Goal: Task Accomplishment & Management: Manage account settings

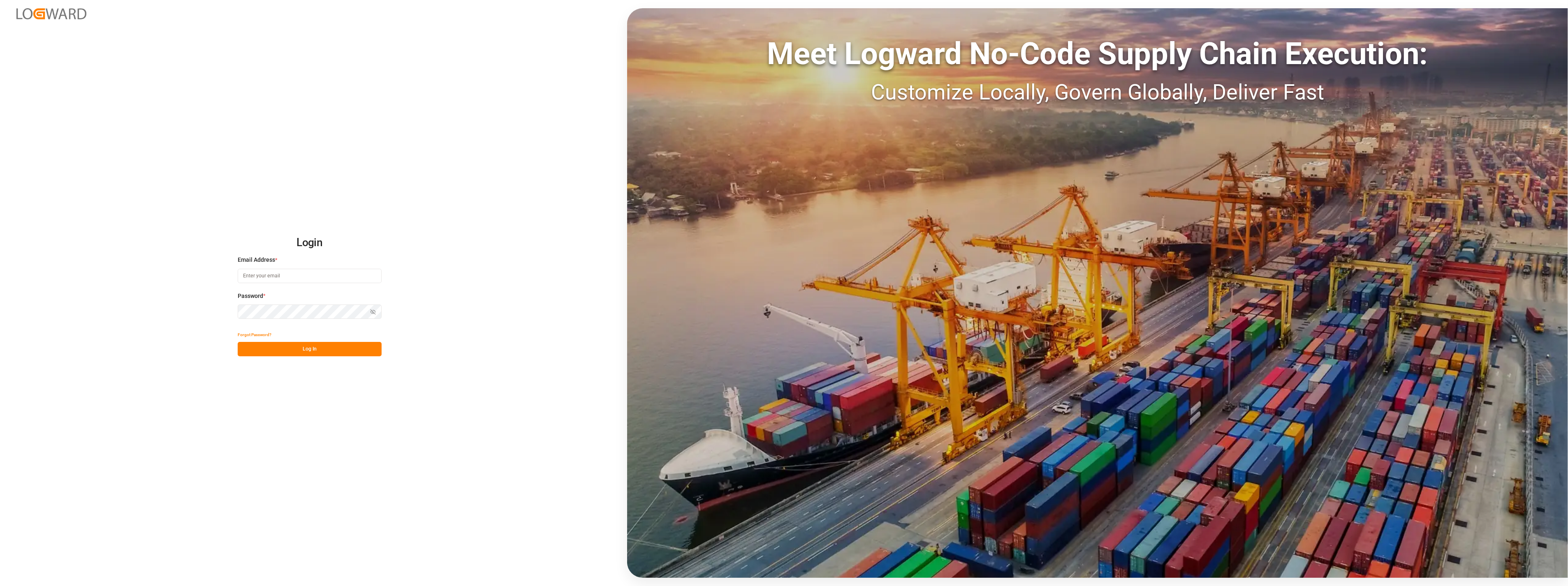
type input "[PERSON_NAME][EMAIL_ADDRESS][PERSON_NAME][DOMAIN_NAME]"
click at [334, 355] on button "Log In" at bounding box center [309, 349] width 144 height 15
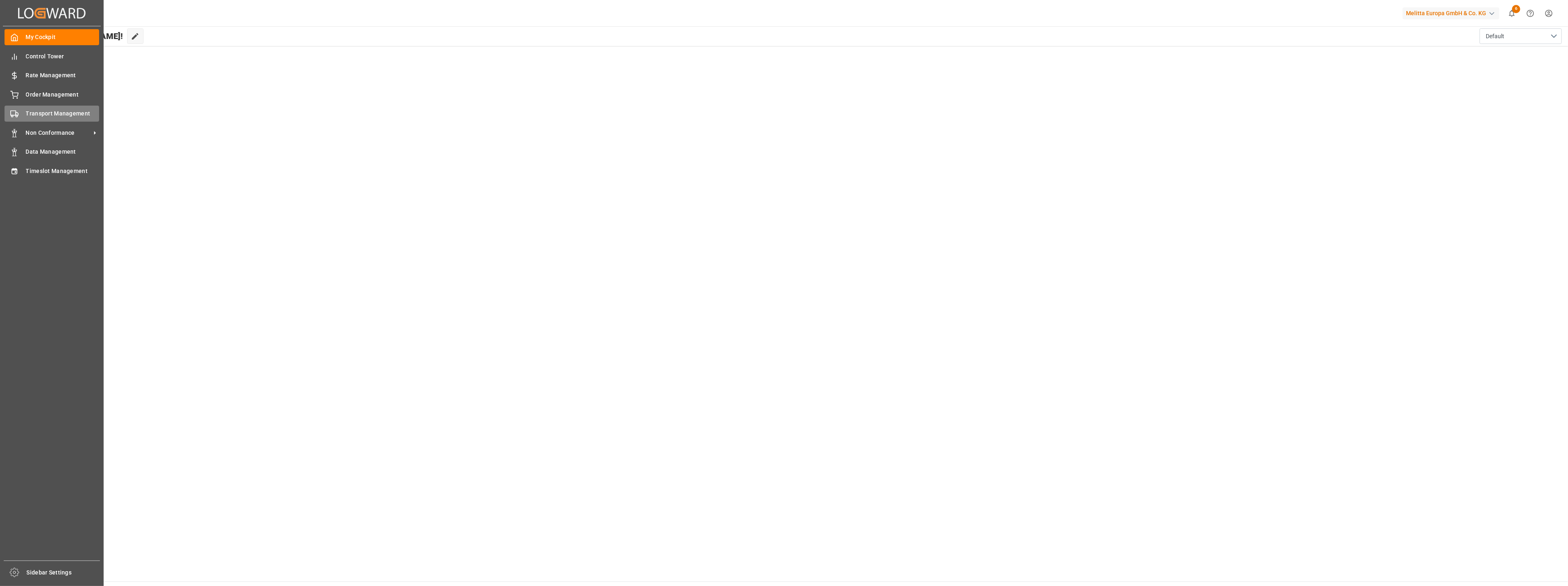
click at [52, 111] on span "Transport Management" at bounding box center [63, 114] width 74 height 9
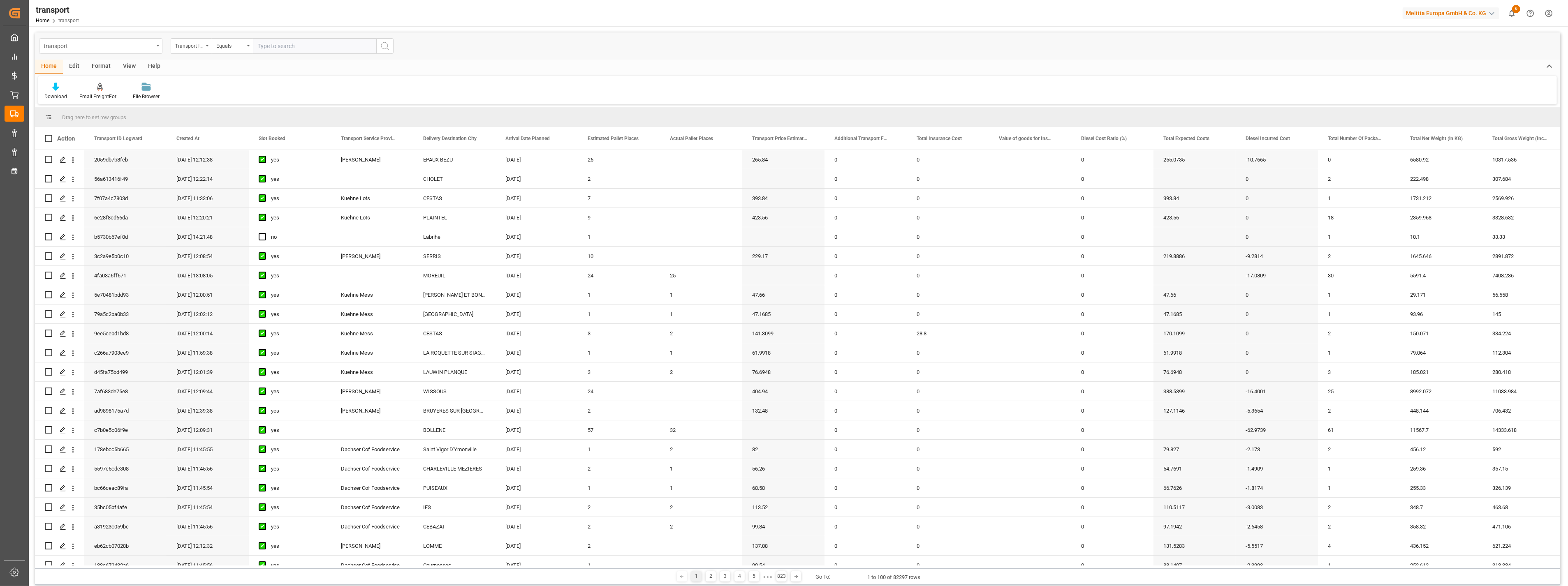
click at [100, 46] on div "transport" at bounding box center [99, 45] width 110 height 10
click at [72, 60] on input "text" at bounding box center [100, 65] width 116 height 13
type input "deliv"
click at [120, 94] on div "Delivery DE" at bounding box center [100, 101] width 122 height 17
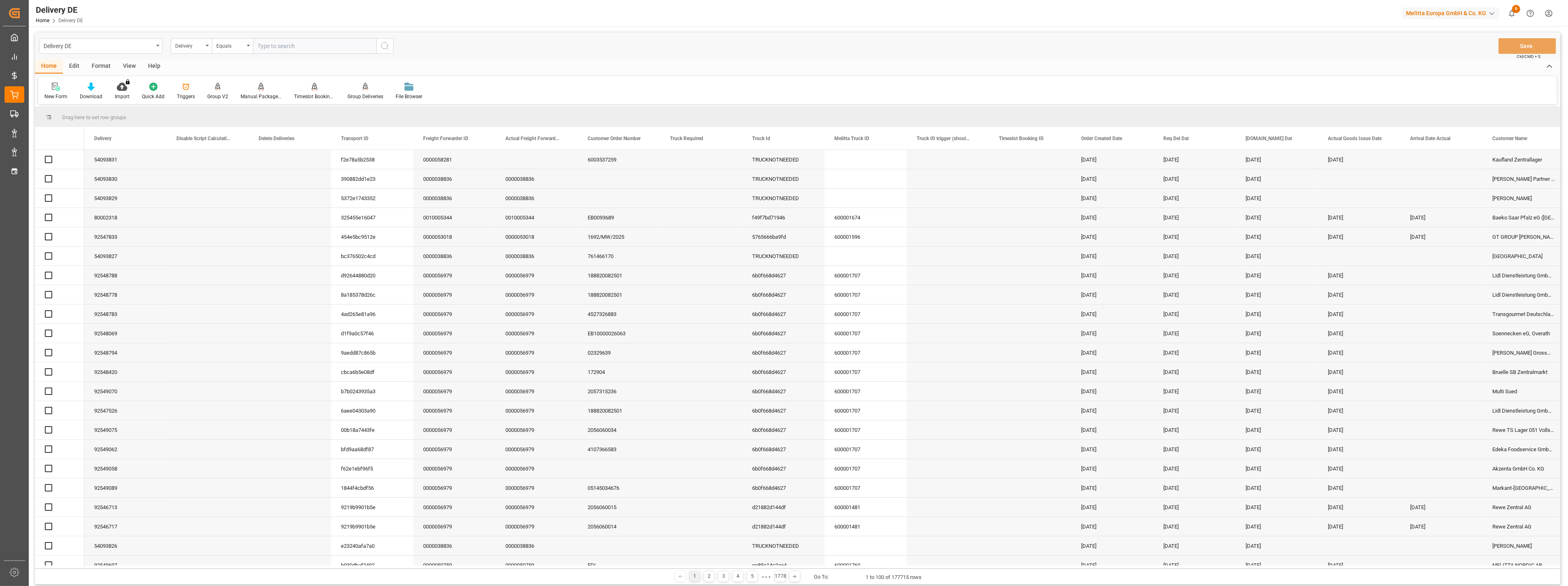
click at [300, 47] on input "text" at bounding box center [314, 46] width 124 height 16
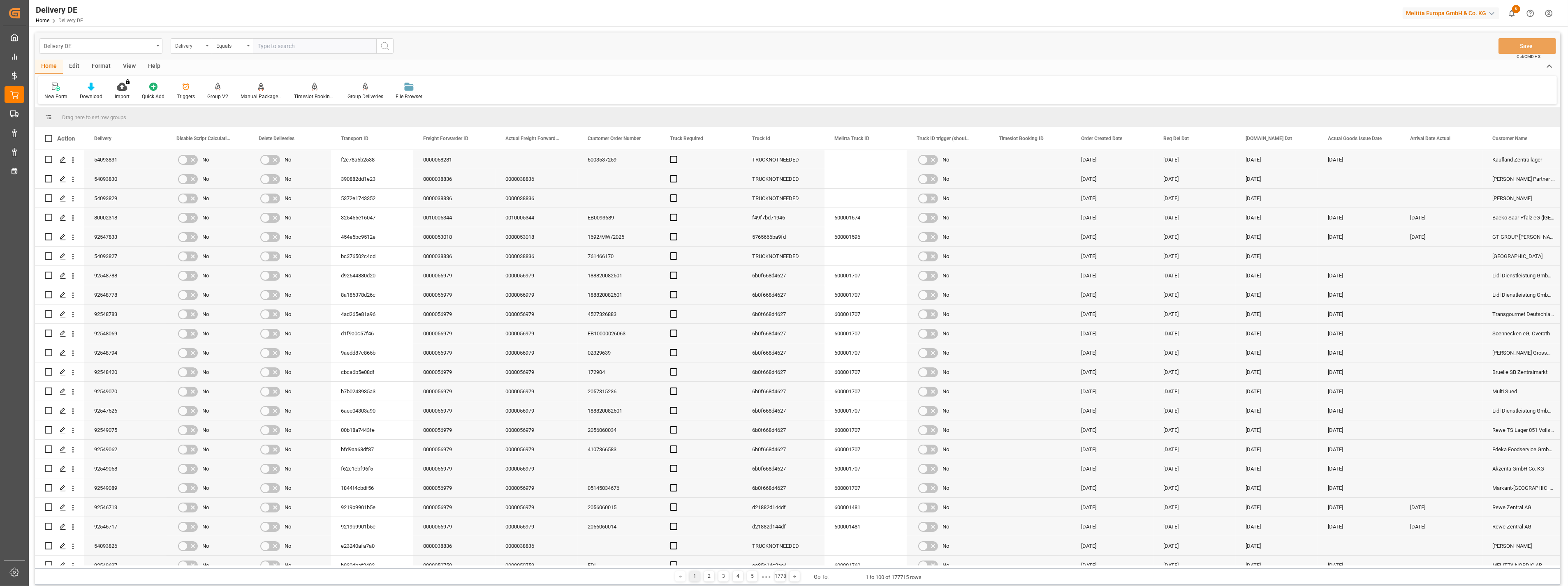
paste input "80002415"
type input "80002415"
click at [382, 46] on icon "search button" at bounding box center [385, 46] width 10 height 10
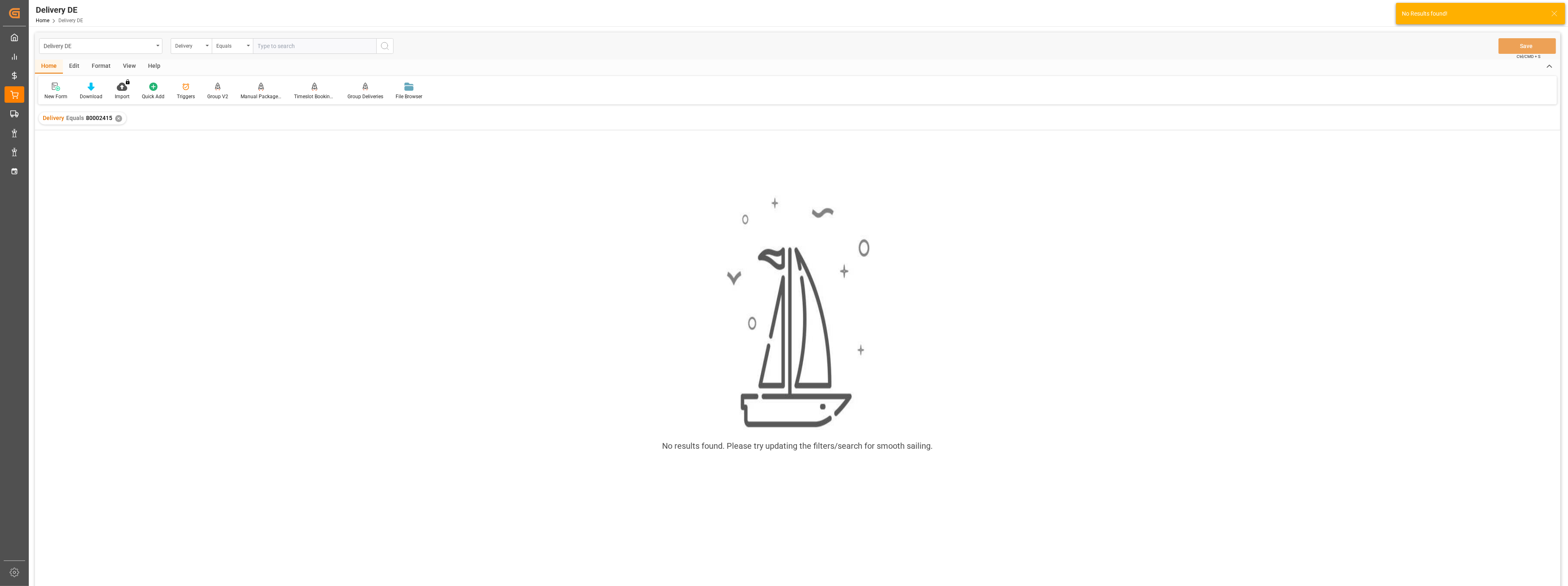
click at [115, 117] on div "✕" at bounding box center [118, 118] width 7 height 7
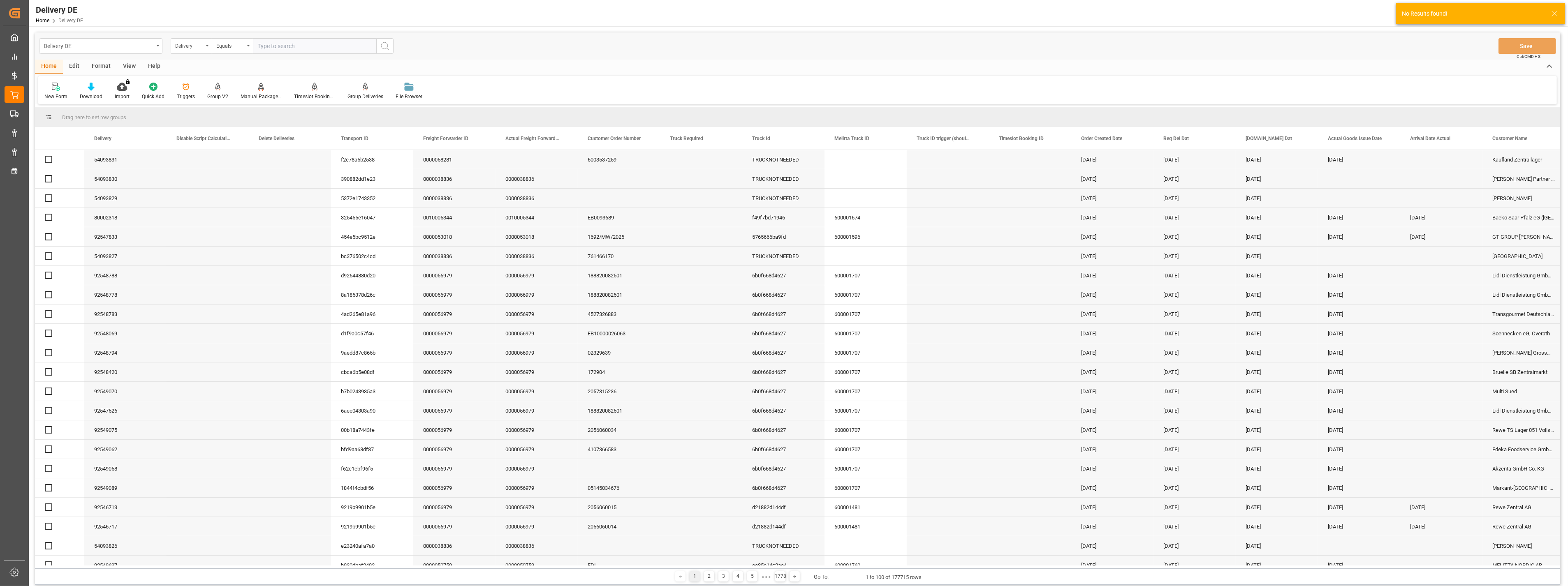
click at [284, 46] on input "text" at bounding box center [314, 46] width 124 height 16
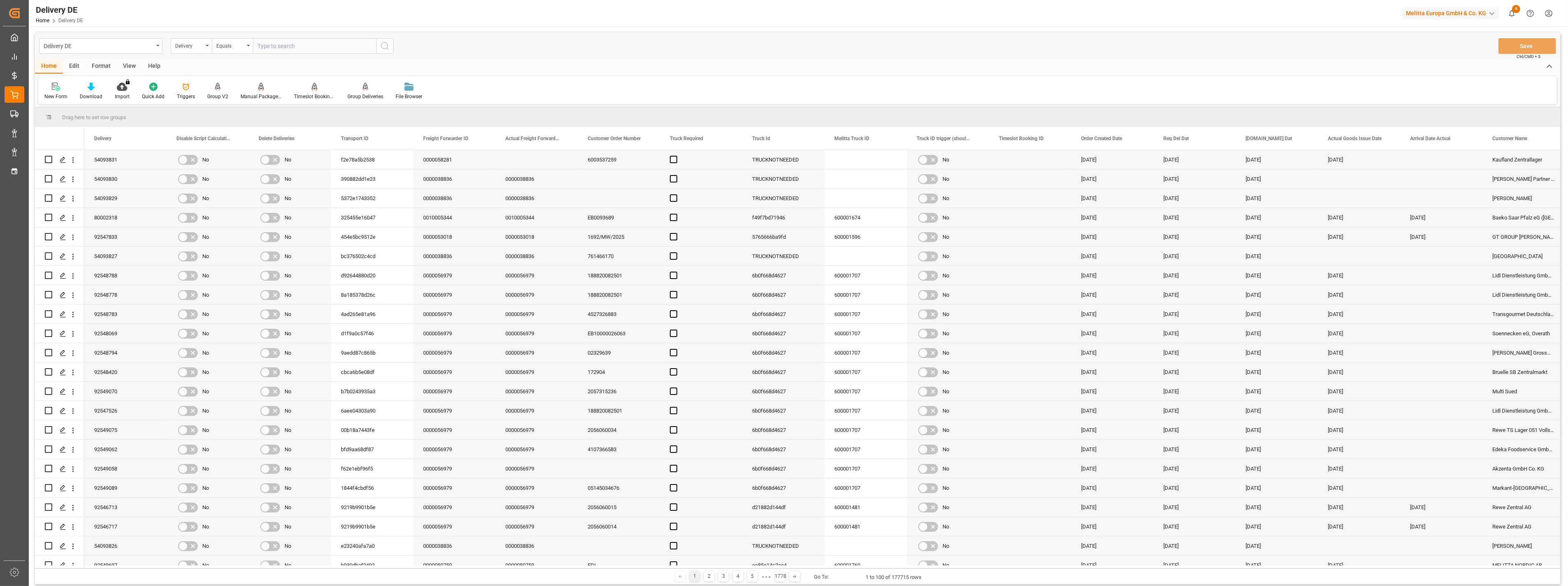
paste input "80002415"
type input "80002415"
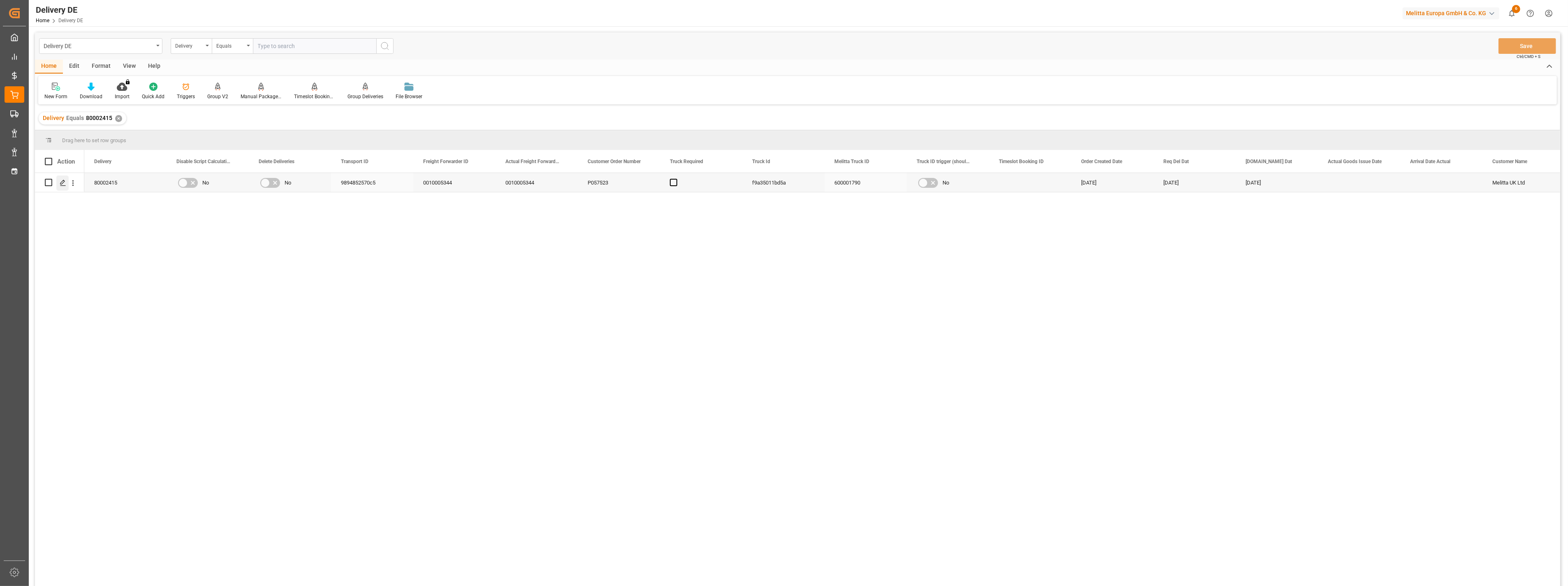
click at [63, 183] on polygon "Press SPACE to select this row." at bounding box center [62, 182] width 4 height 4
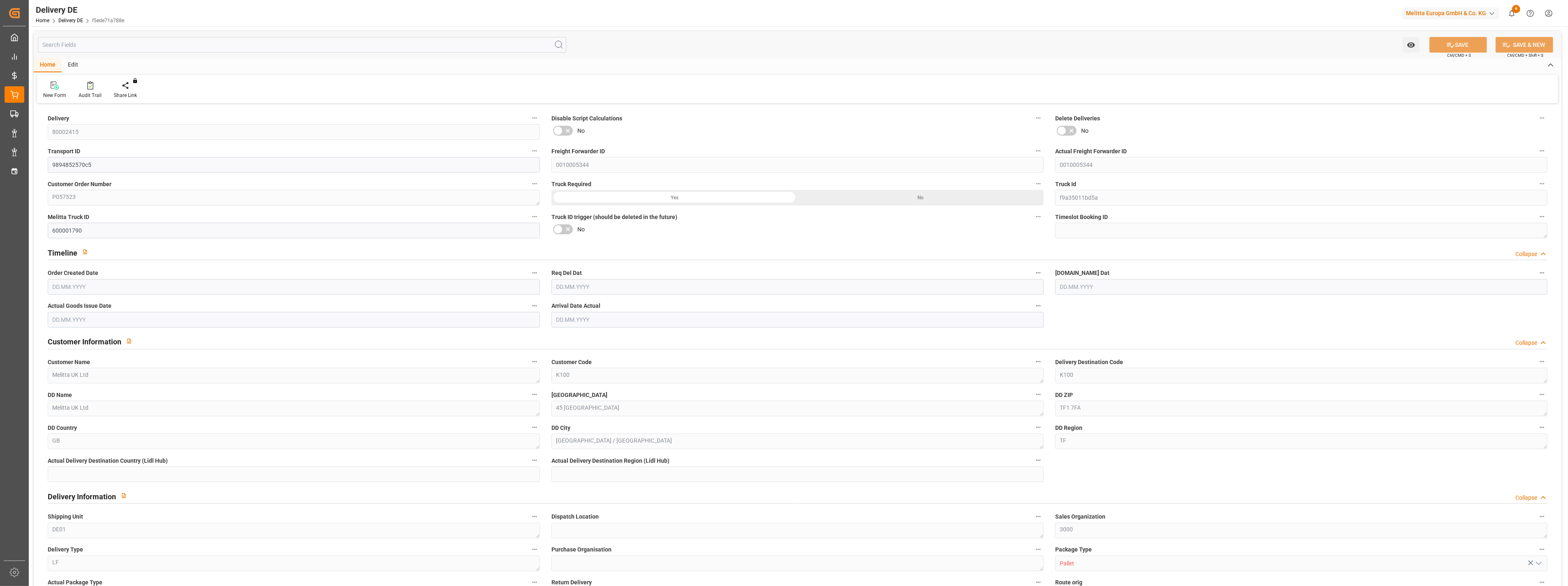
type input "0"
type input "3"
type input "0"
type input "498.15"
type input "657"
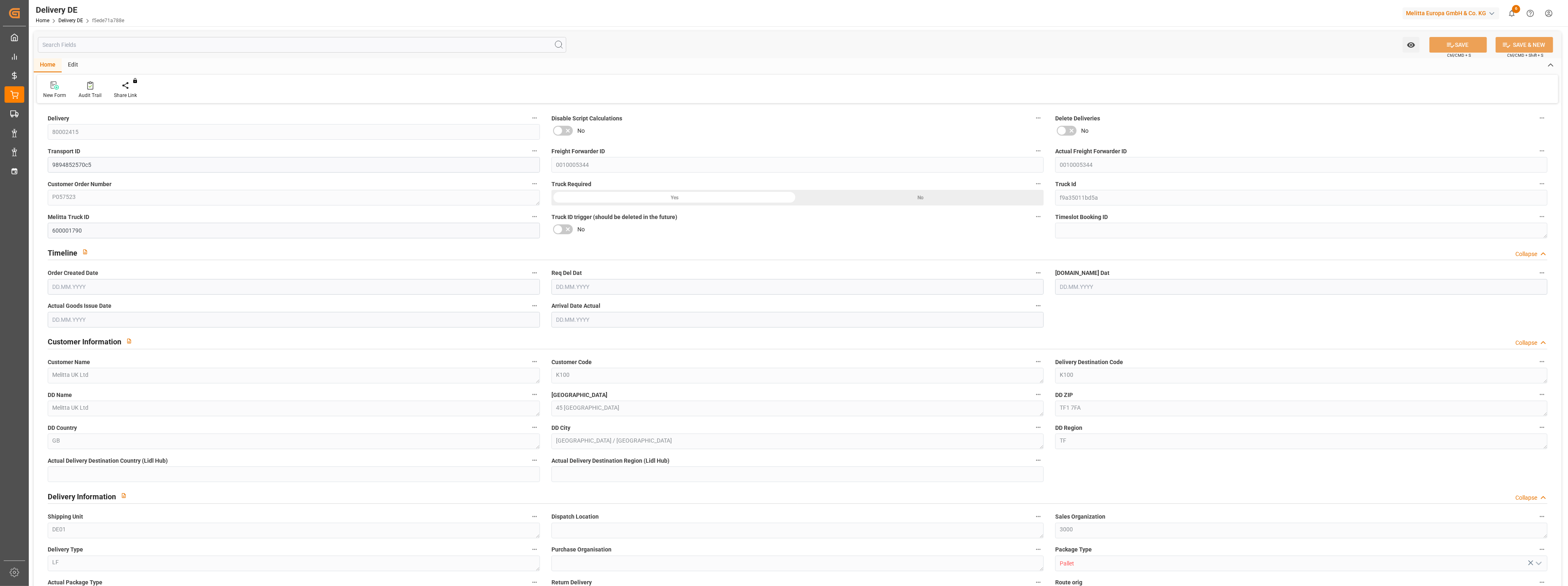
type input "2986.875"
type input "[DATE]"
